Goal: Information Seeking & Learning: Understand process/instructions

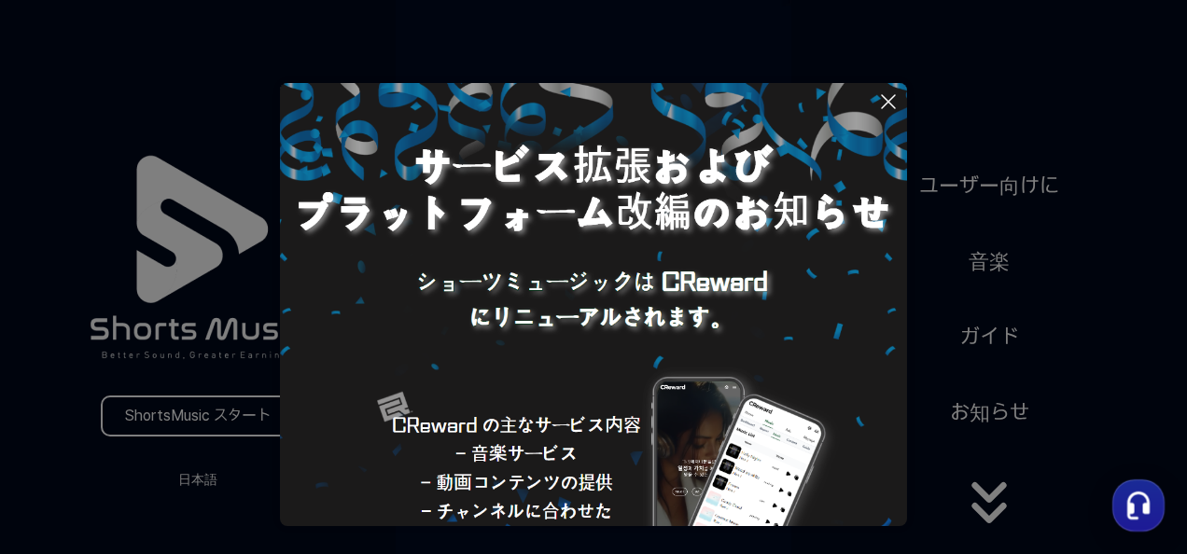
click at [886, 96] on icon at bounding box center [888, 101] width 22 height 22
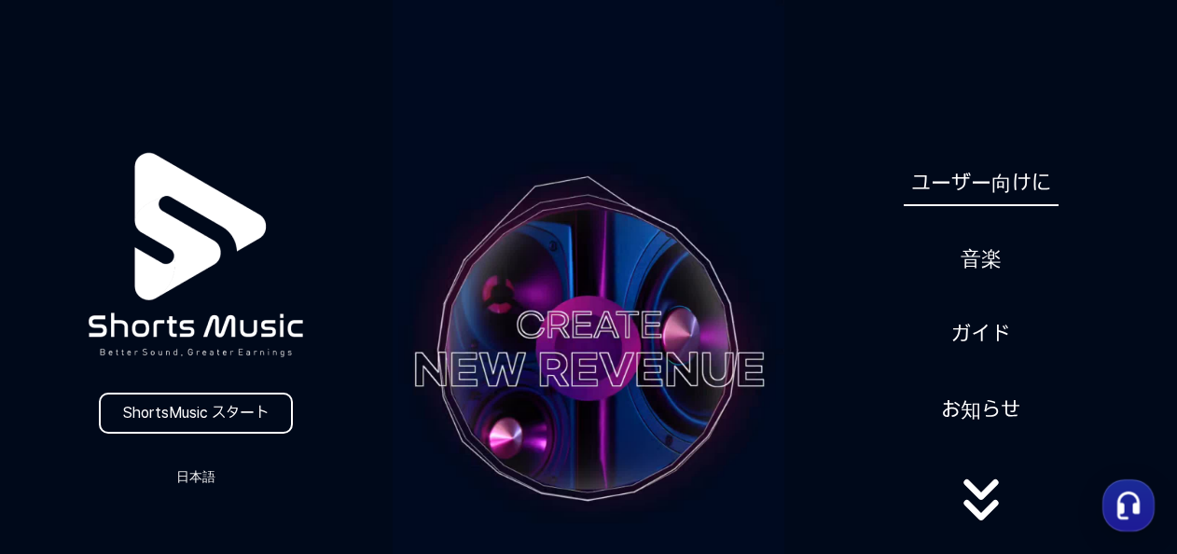
click at [1026, 187] on link "ユーザー向けに" at bounding box center [981, 183] width 155 height 46
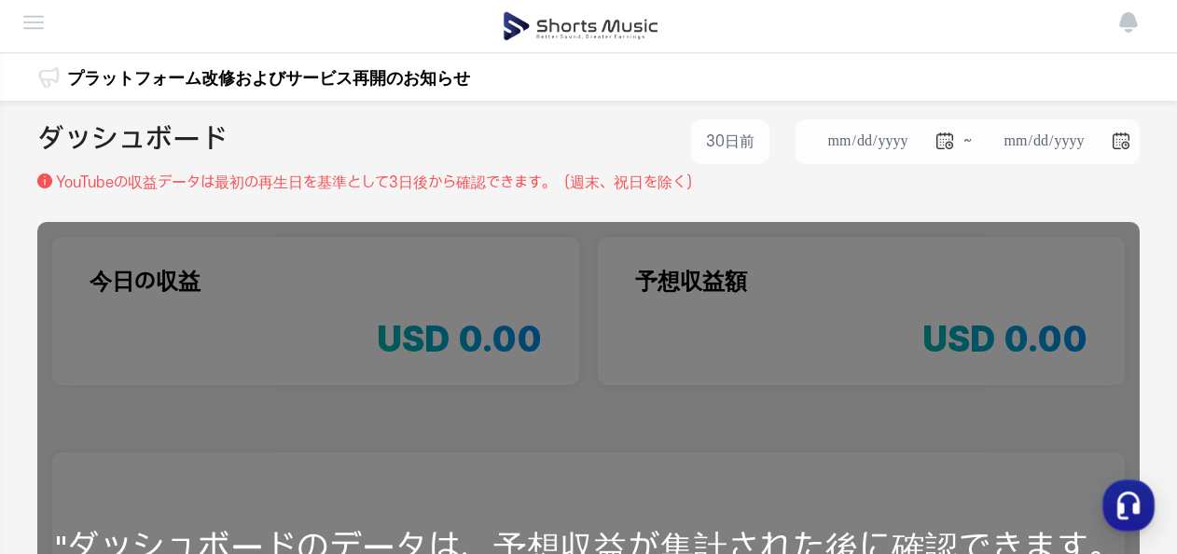
click at [25, 24] on img at bounding box center [33, 22] width 22 height 22
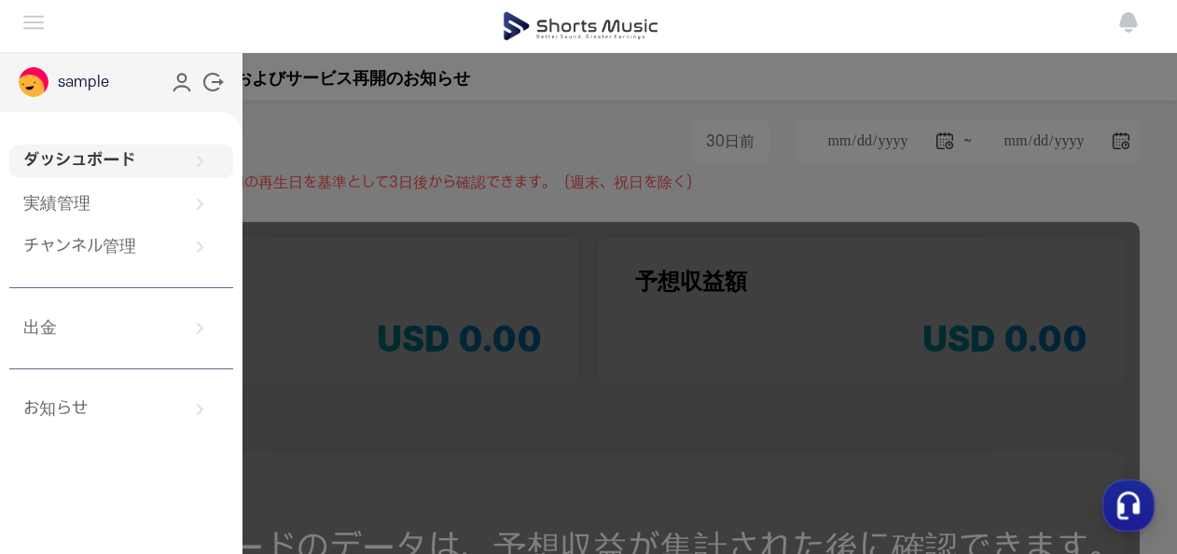
click at [327, 92] on button at bounding box center [588, 277] width 1177 height 554
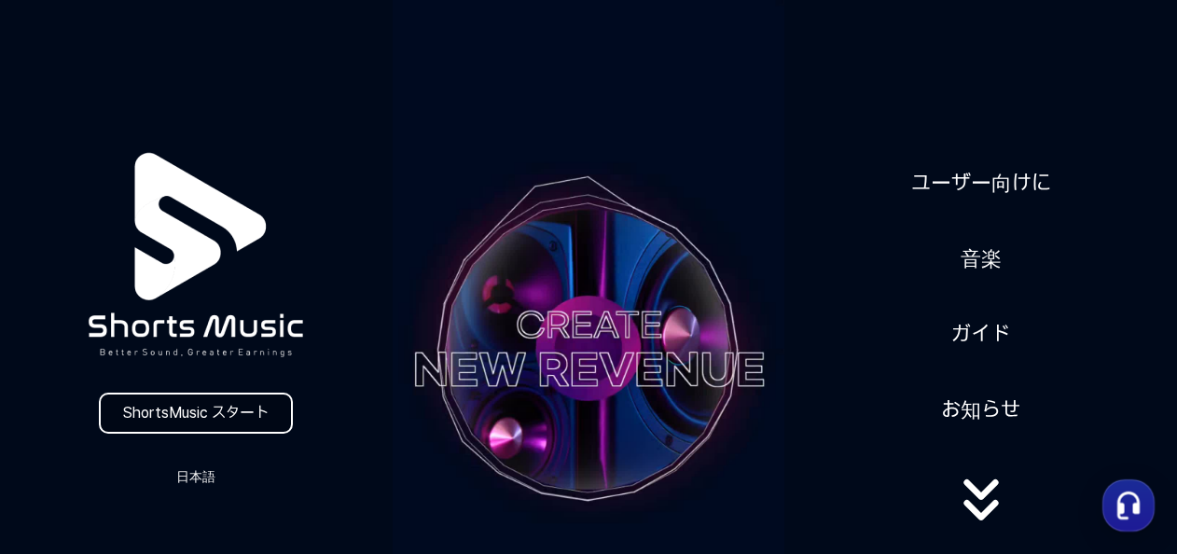
click at [247, 418] on link "ShortsMusic スタート" at bounding box center [196, 413] width 194 height 41
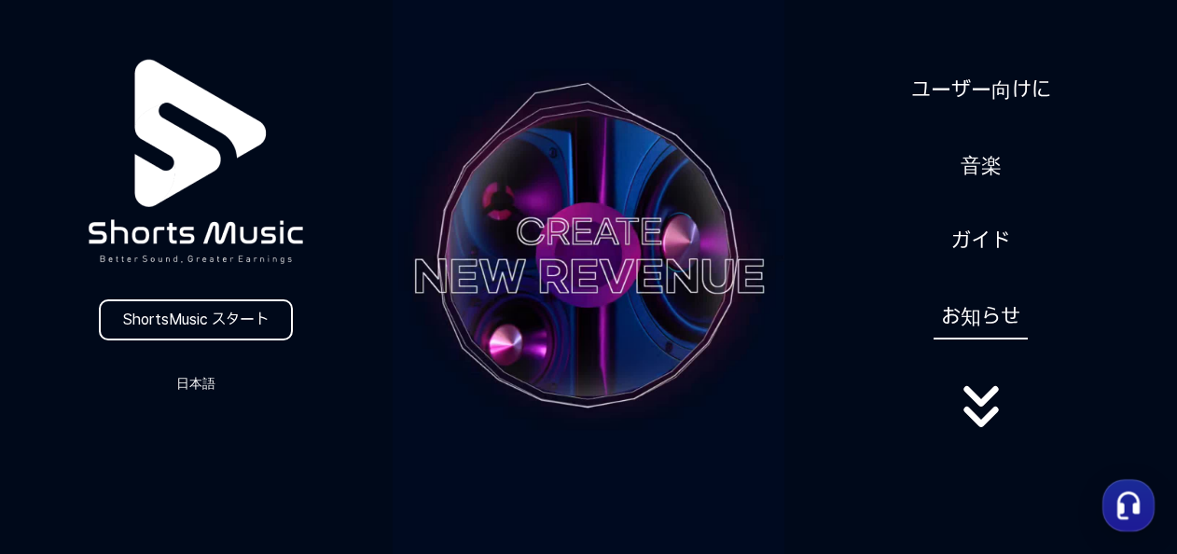
click at [1007, 327] on link "お知らせ" at bounding box center [981, 317] width 94 height 46
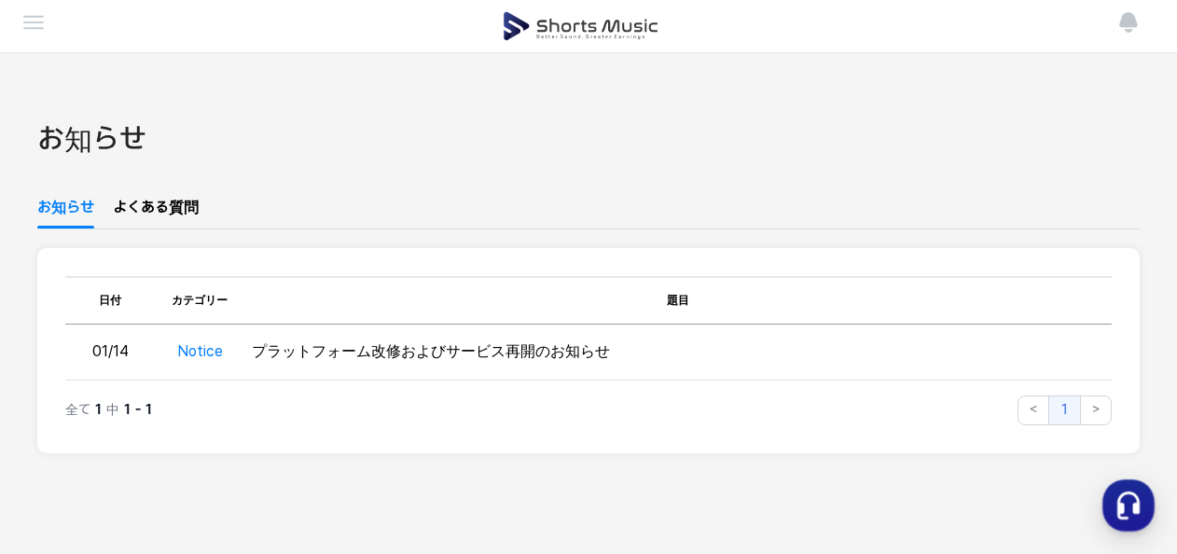
scroll to position [93, 0]
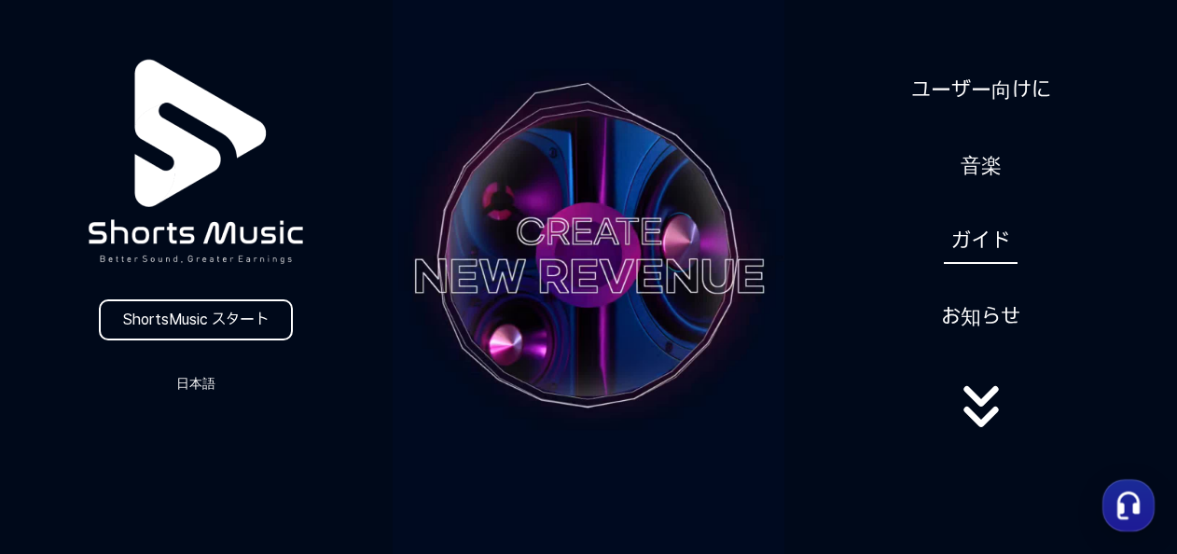
click at [992, 251] on link "ガイド" at bounding box center [981, 241] width 74 height 46
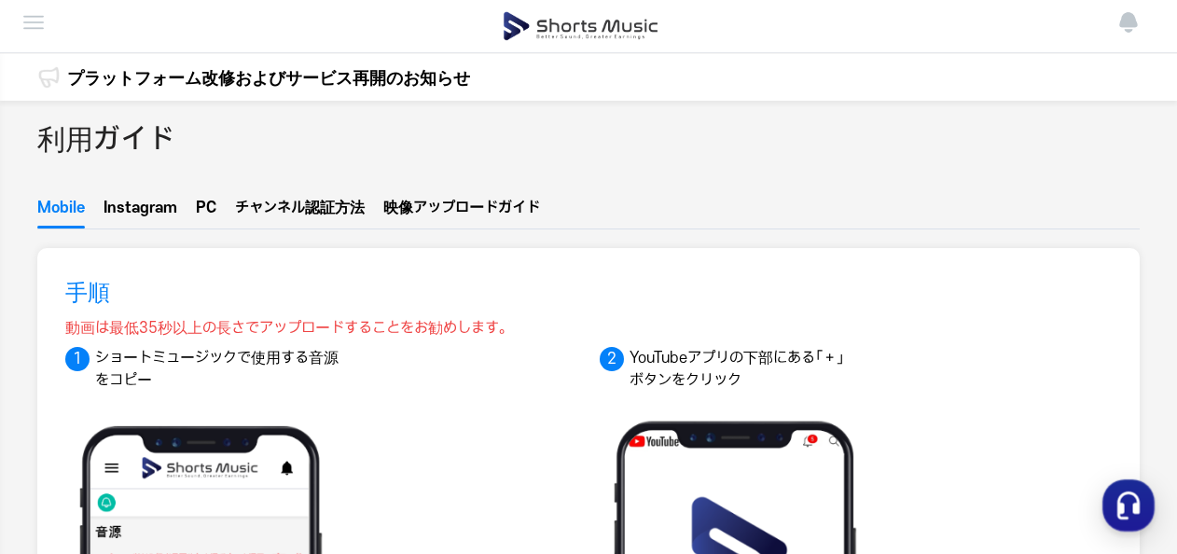
click at [345, 201] on span "ル認証方法" at bounding box center [328, 208] width 74 height 15
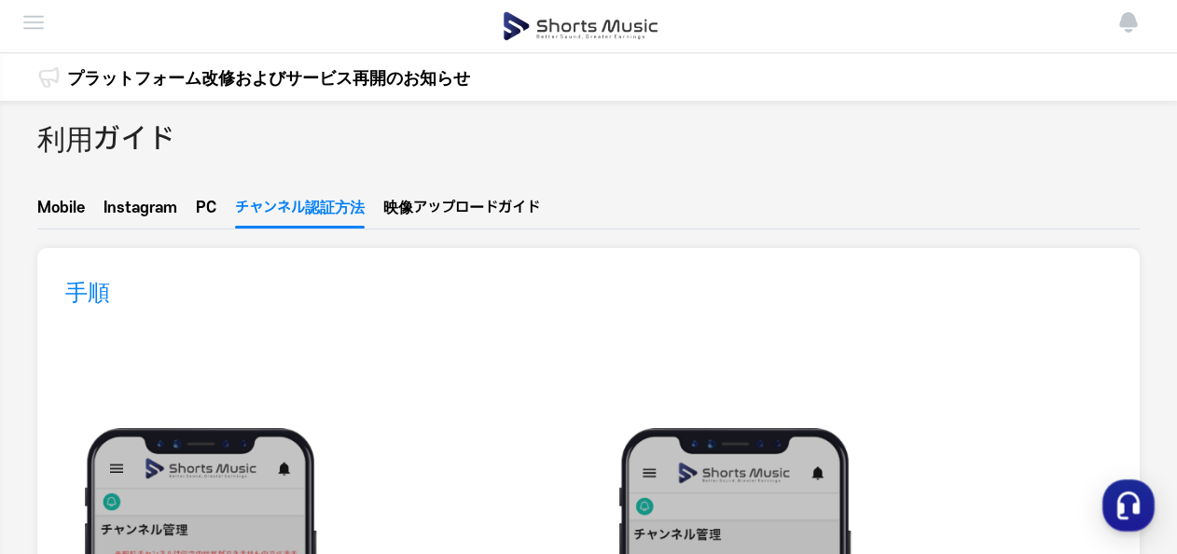
click at [214, 213] on button "PC" at bounding box center [206, 213] width 21 height 32
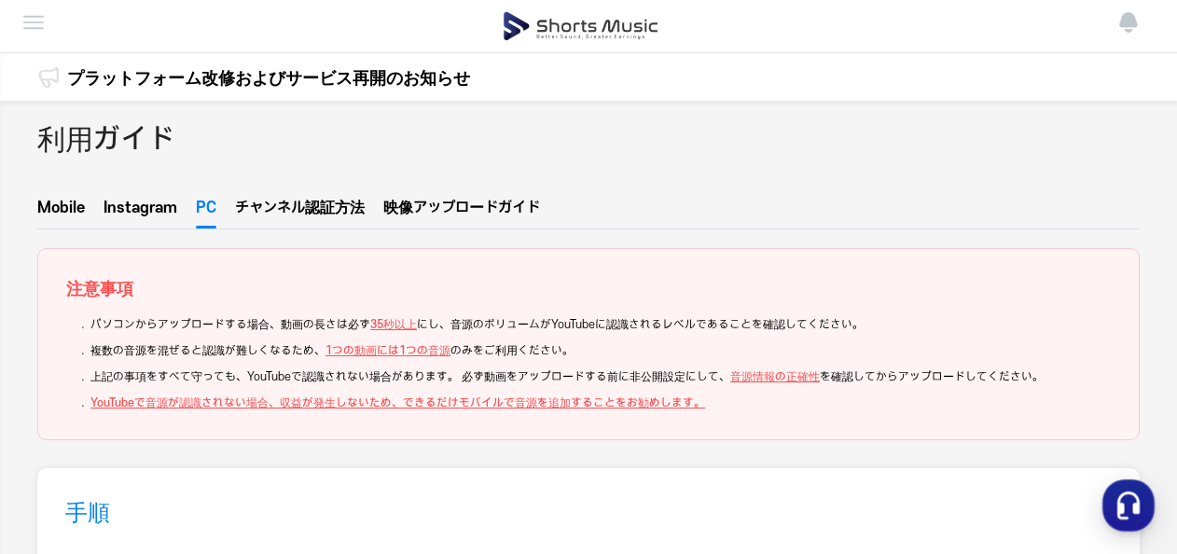
click at [144, 215] on button "Instagram" at bounding box center [141, 213] width 74 height 32
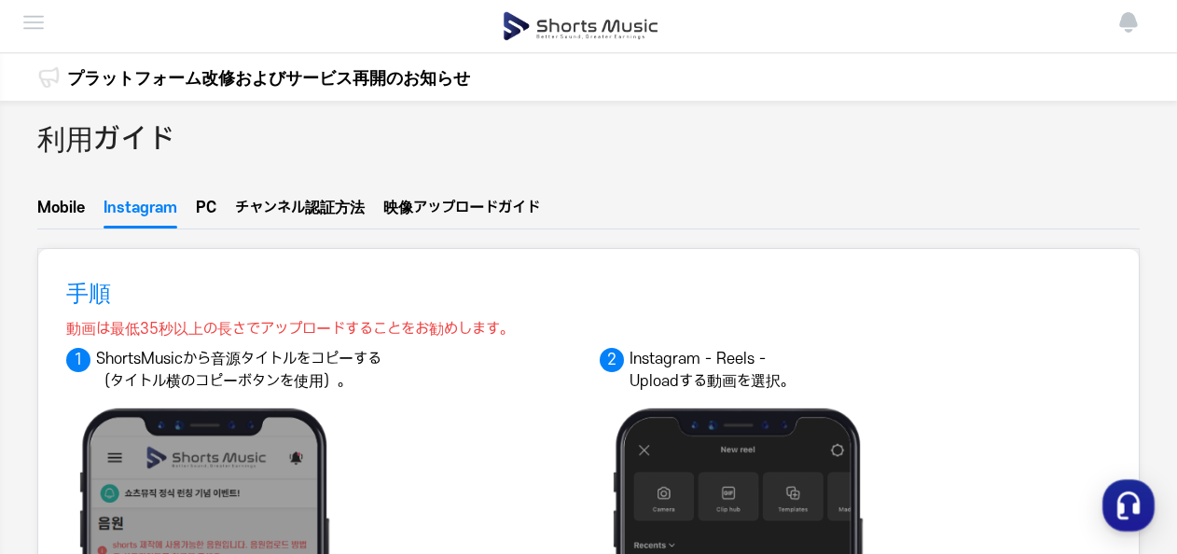
click at [420, 210] on button "映像アップ  ロードガイド" at bounding box center [461, 213] width 157 height 24
